Goal: Find specific page/section: Find specific page/section

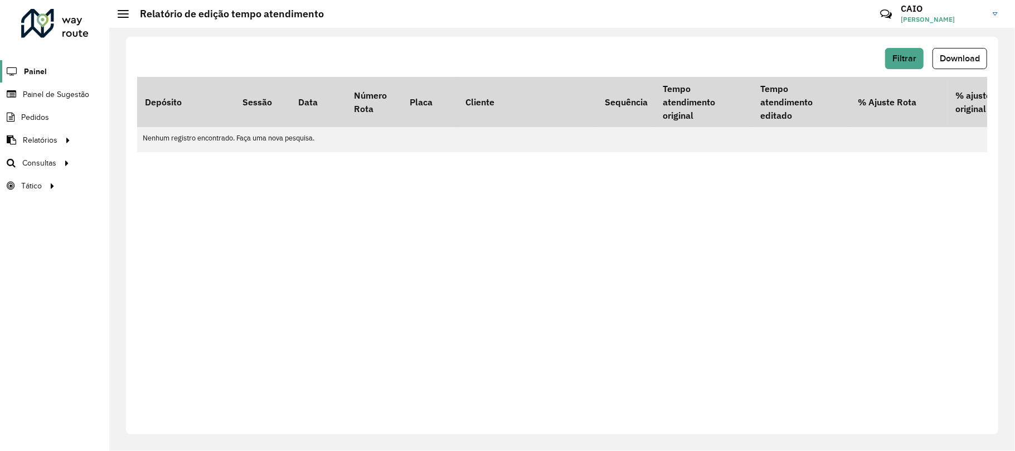
click at [38, 81] on link "Painel" at bounding box center [23, 71] width 47 height 22
click at [38, 36] on div at bounding box center [54, 23] width 67 height 29
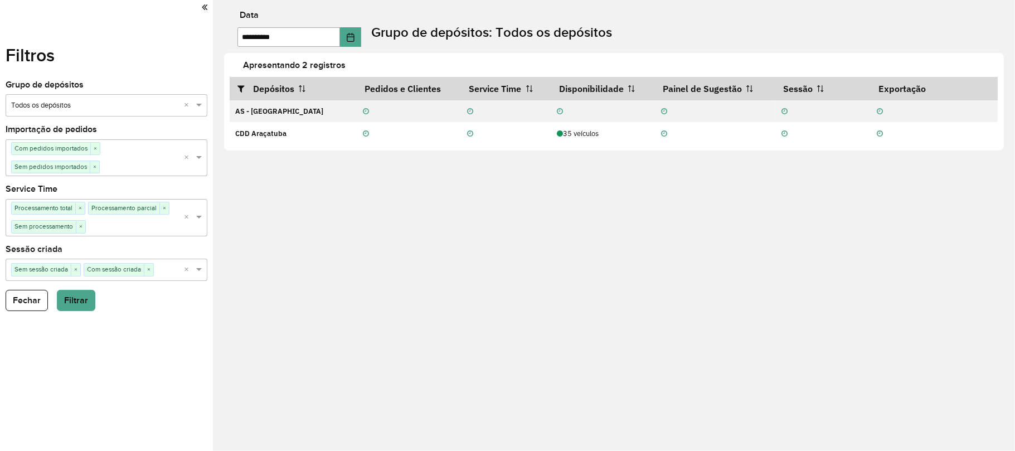
click at [33, 54] on label "Filtros" at bounding box center [30, 55] width 49 height 27
click at [201, 12] on div at bounding box center [107, 7] width 202 height 15
click at [203, 6] on icon at bounding box center [205, 7] width 6 height 10
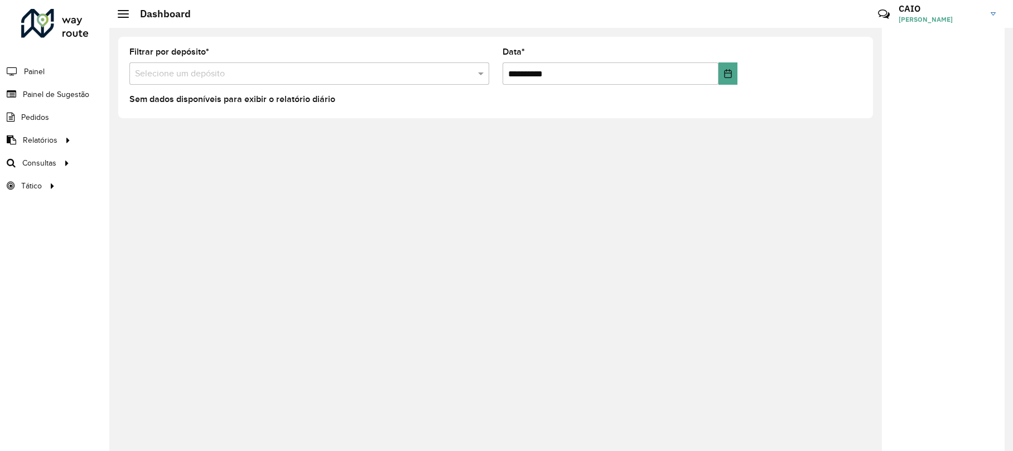
click at [301, 76] on input "text" at bounding box center [298, 73] width 326 height 13
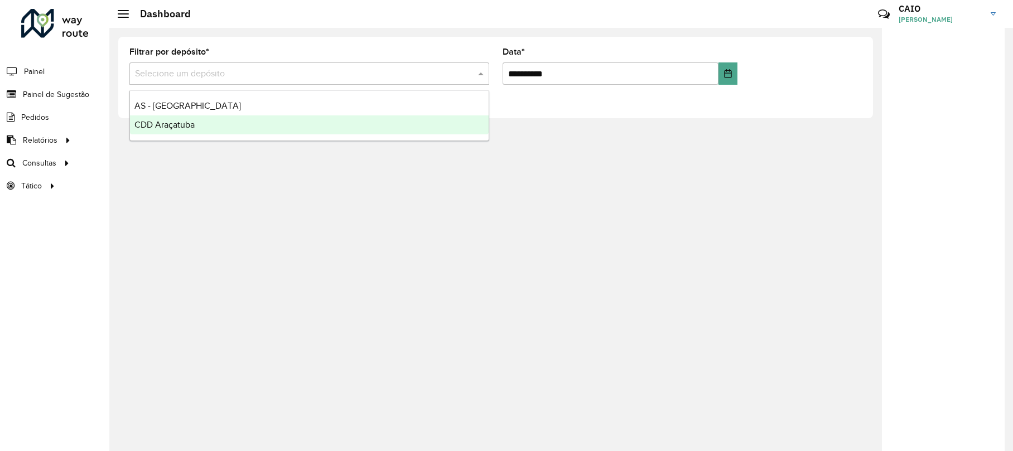
click at [238, 128] on div "CDD Araçatuba" at bounding box center [309, 124] width 359 height 19
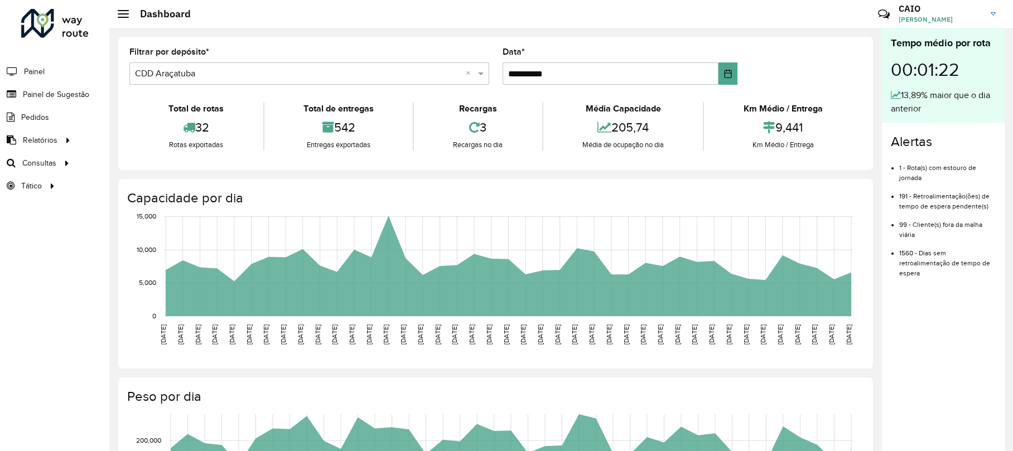
click at [734, 70] on formly-field "**********" at bounding box center [620, 71] width 249 height 46
click at [730, 70] on button "Choose Date" at bounding box center [727, 73] width 19 height 22
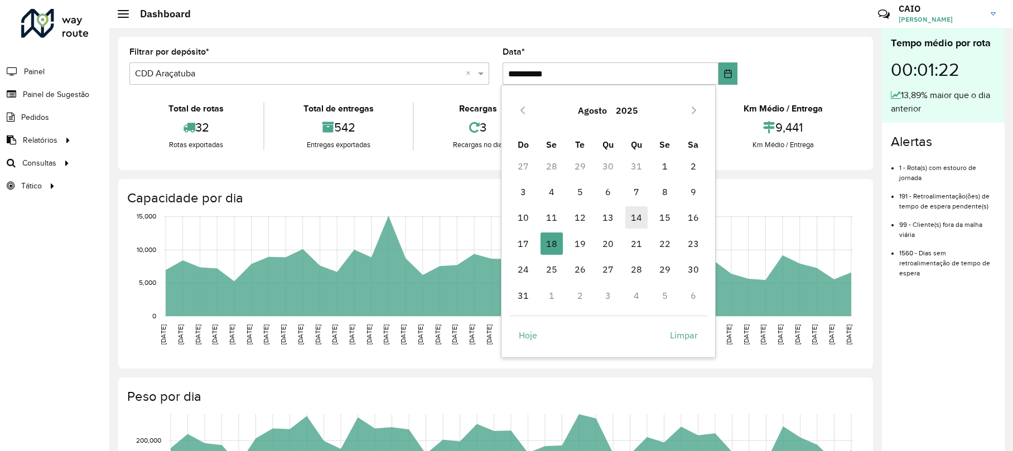
click at [638, 217] on span "14" at bounding box center [636, 217] width 22 height 22
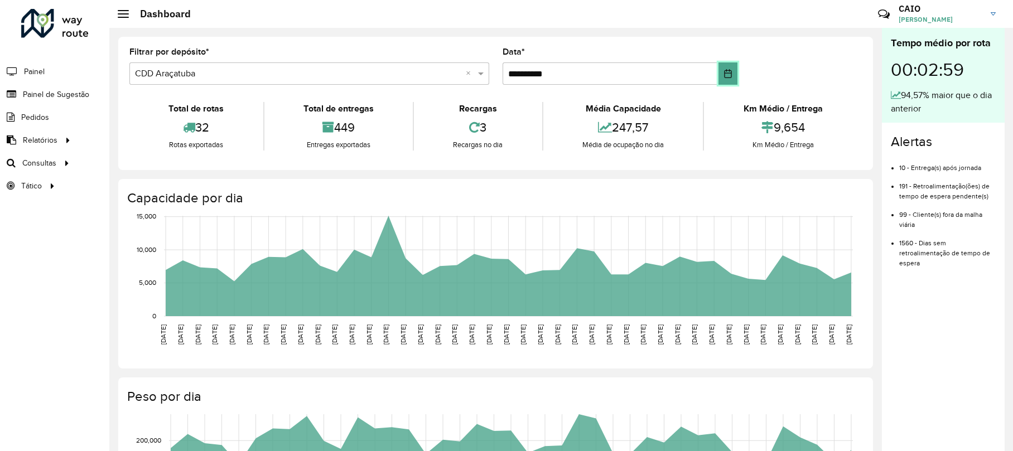
click at [718, 74] on button "Choose Date" at bounding box center [727, 73] width 19 height 22
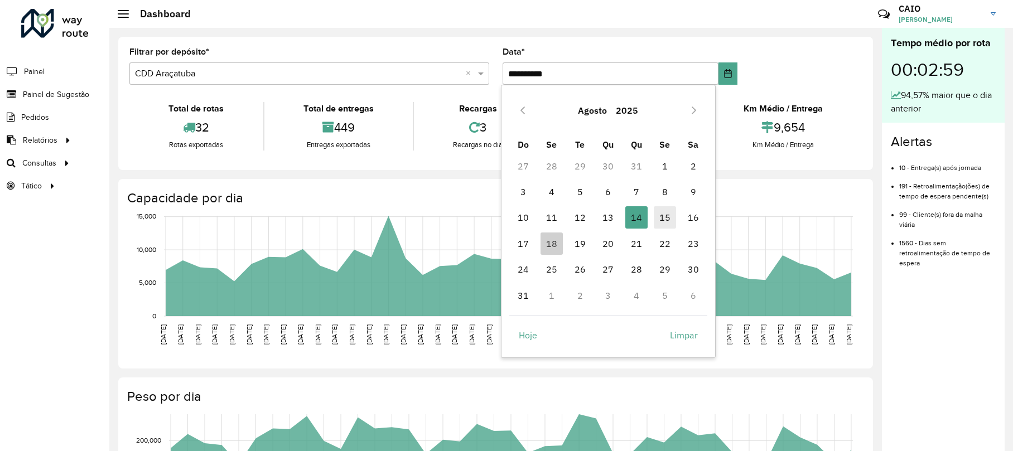
click at [669, 219] on span "15" at bounding box center [664, 217] width 22 height 22
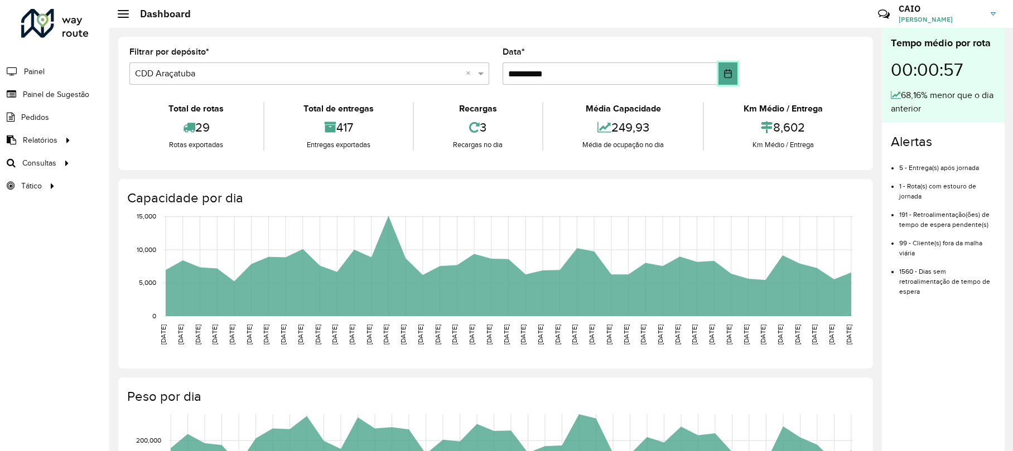
click at [723, 69] on icon "Choose Date" at bounding box center [727, 73] width 9 height 9
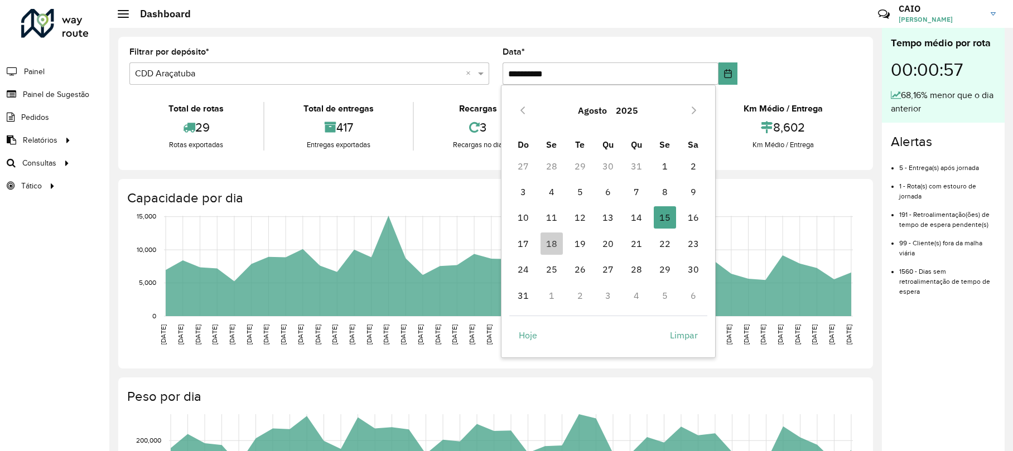
click at [614, 208] on span "13" at bounding box center [608, 217] width 22 height 22
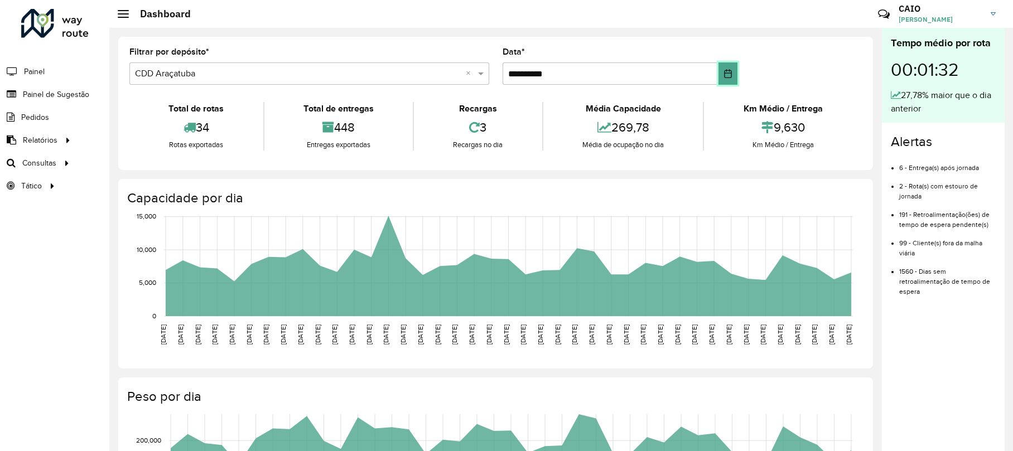
click at [725, 76] on icon "Choose Date" at bounding box center [727, 73] width 9 height 9
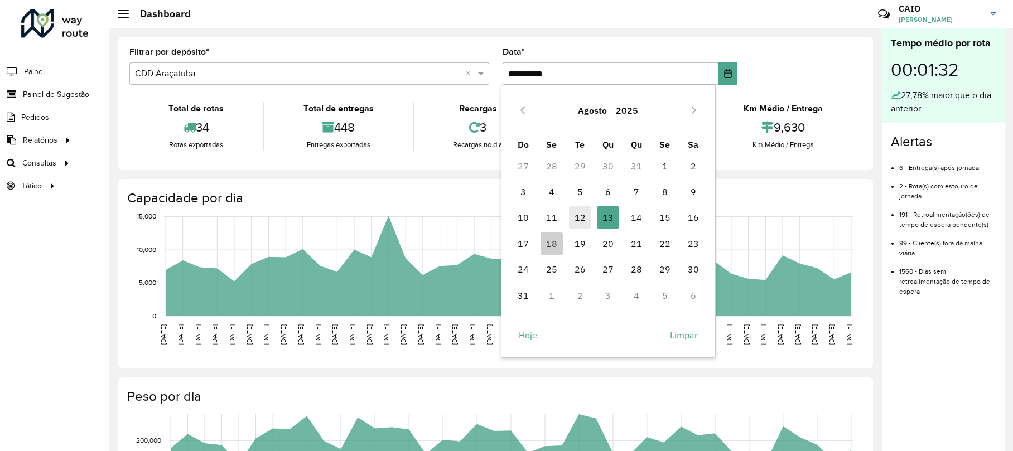
click at [582, 221] on span "12" at bounding box center [580, 217] width 22 height 22
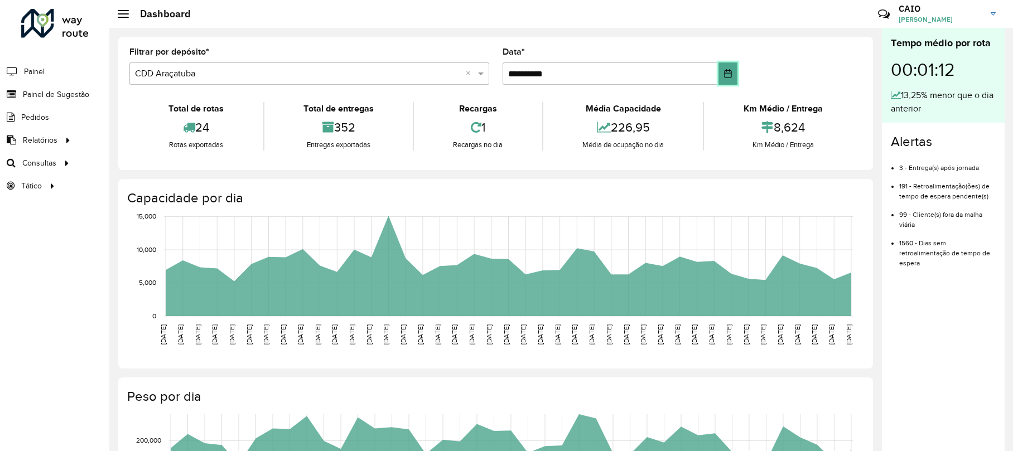
click at [721, 83] on button "Choose Date" at bounding box center [727, 73] width 19 height 22
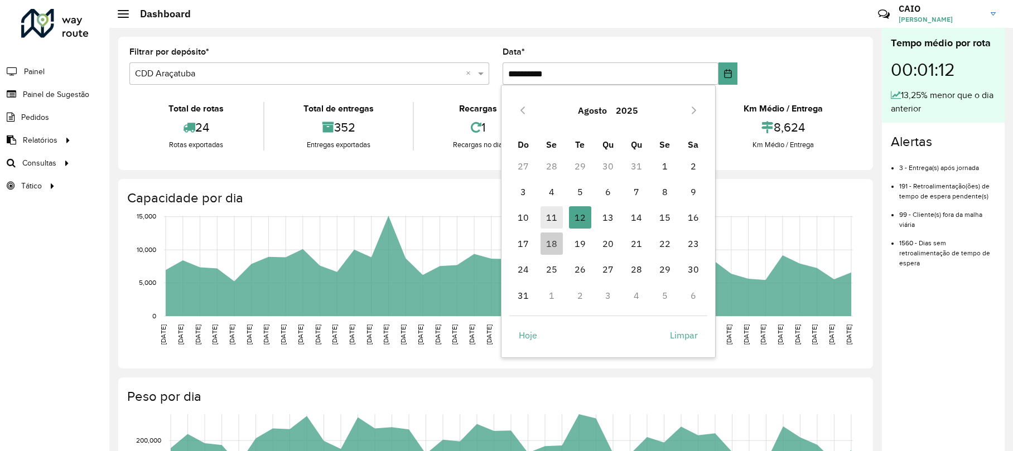
click at [551, 223] on span "11" at bounding box center [551, 217] width 22 height 22
type input "**********"
